Goal: Information Seeking & Learning: Understand process/instructions

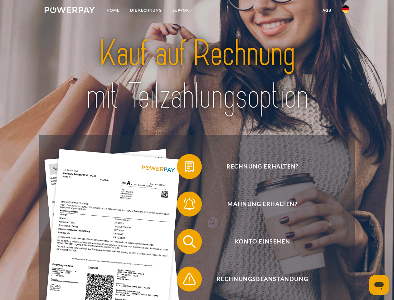
click at [70, 11] on img at bounding box center [70, 10] width 50 height 6
click at [346, 11] on img at bounding box center [345, 8] width 7 height 7
click at [327, 10] on link "agb" at bounding box center [327, 10] width 19 height 11
click at [185, 168] on span at bounding box center [180, 166] width 31 height 31
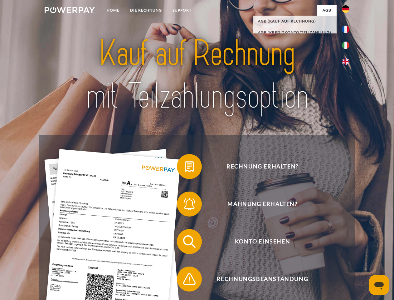
click at [185, 205] on span at bounding box center [180, 203] width 31 height 31
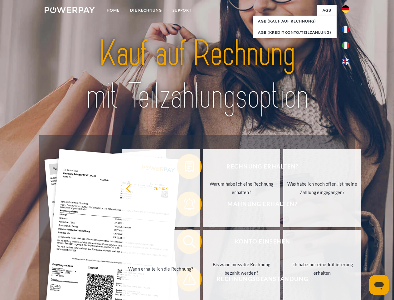
click at [203, 243] on link "Bis wann muss die Rechnung bezahlt werden?" at bounding box center [242, 269] width 78 height 78
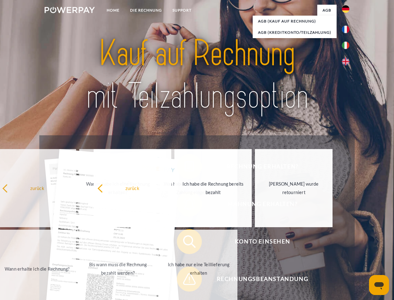
click at [185, 280] on span at bounding box center [180, 278] width 31 height 31
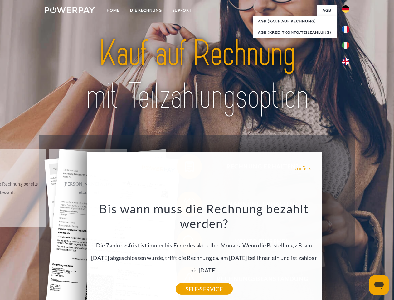
click at [379, 285] on icon "Messaging-Fenster öffnen" at bounding box center [379, 285] width 9 height 7
